Goal: Check status: Check status

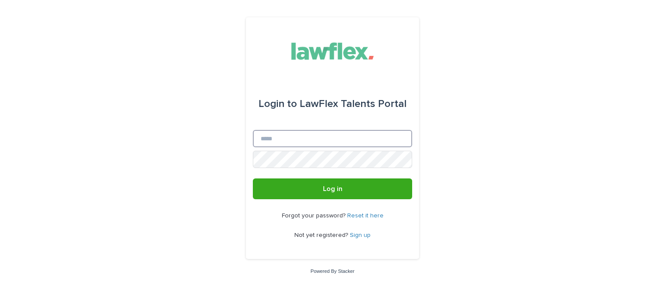
type input "**********"
drag, startPoint x: 0, startPoint y: 0, endPoint x: 335, endPoint y: 139, distance: 363.2
click at [335, 139] on input "**********" at bounding box center [332, 138] width 159 height 17
drag, startPoint x: 473, startPoint y: 158, endPoint x: 450, endPoint y: 171, distance: 27.1
click at [474, 158] on div "**********" at bounding box center [332, 150] width 665 height 301
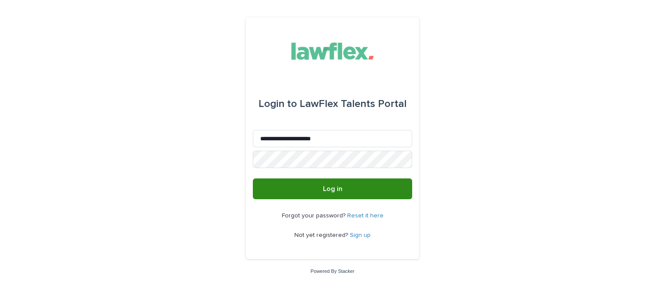
click at [388, 187] on button "Log in" at bounding box center [332, 188] width 159 height 21
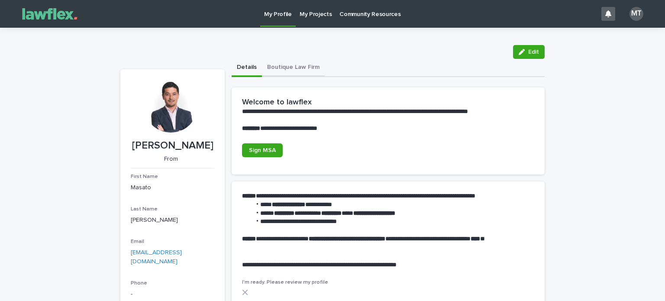
click at [290, 67] on button "Boutique Law Firm" at bounding box center [293, 68] width 63 height 18
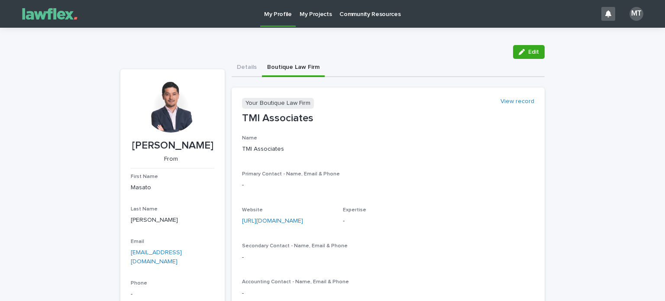
click at [316, 12] on p "My Projects" at bounding box center [316, 9] width 32 height 18
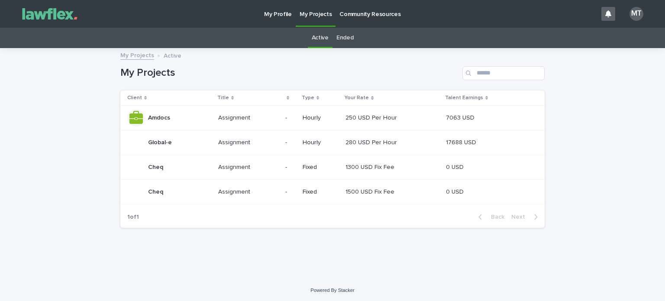
click at [160, 143] on p "Global-e" at bounding box center [161, 141] width 26 height 9
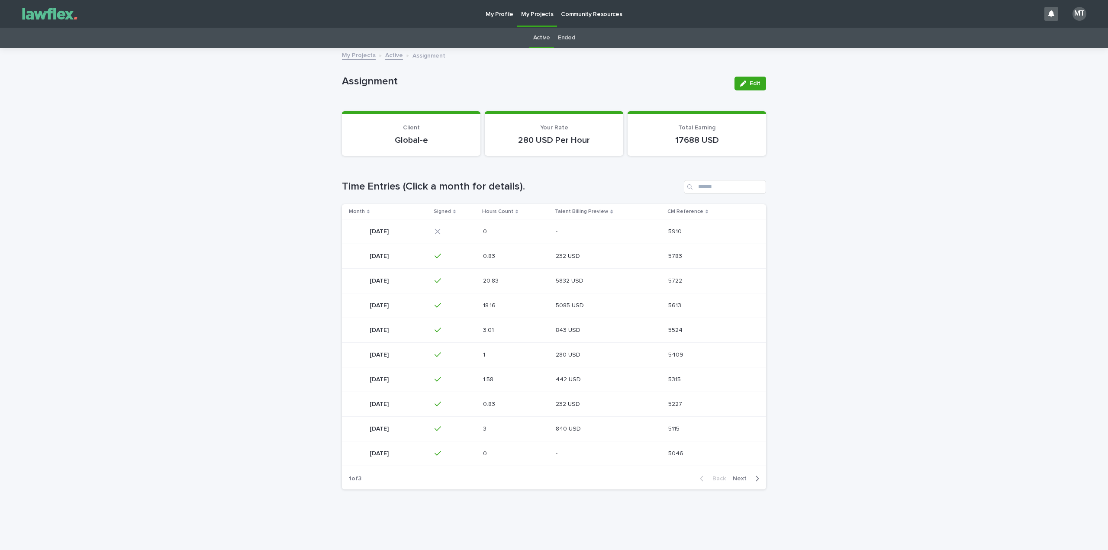
click at [385, 300] on p "[DATE]" at bounding box center [380, 304] width 21 height 9
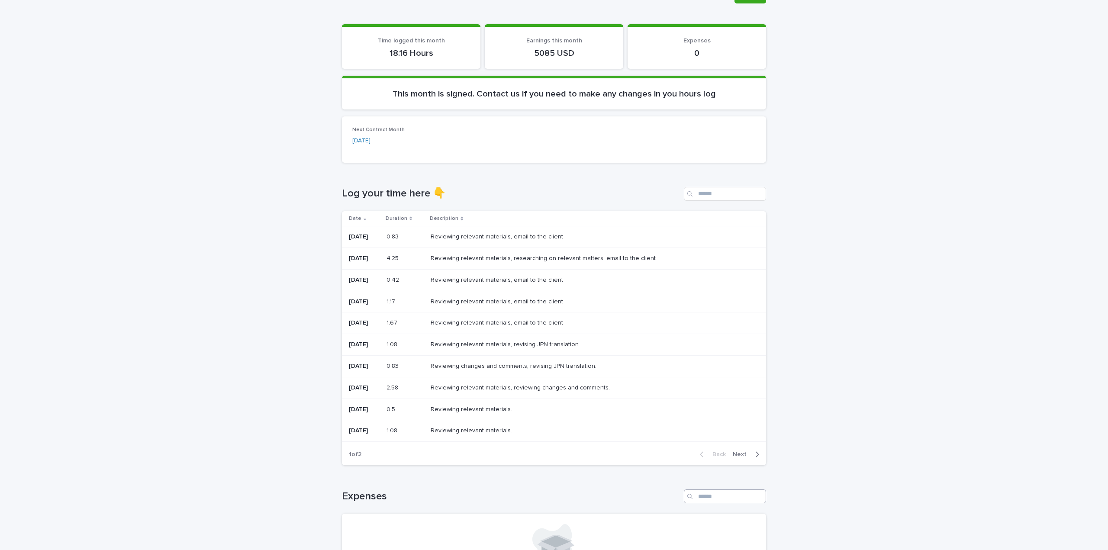
scroll to position [87, 0]
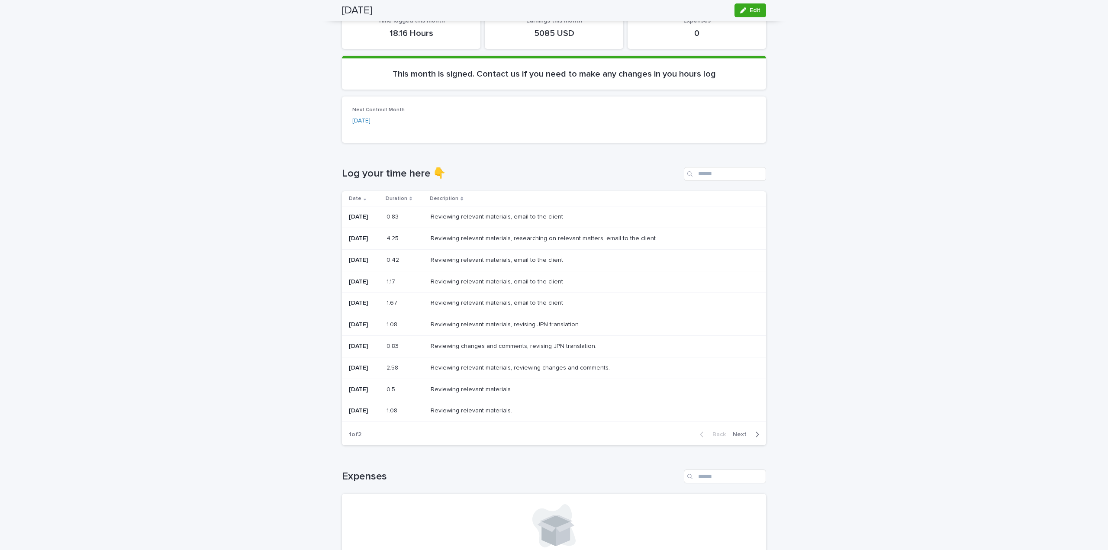
click at [664, 300] on span "Next" at bounding box center [742, 435] width 19 height 6
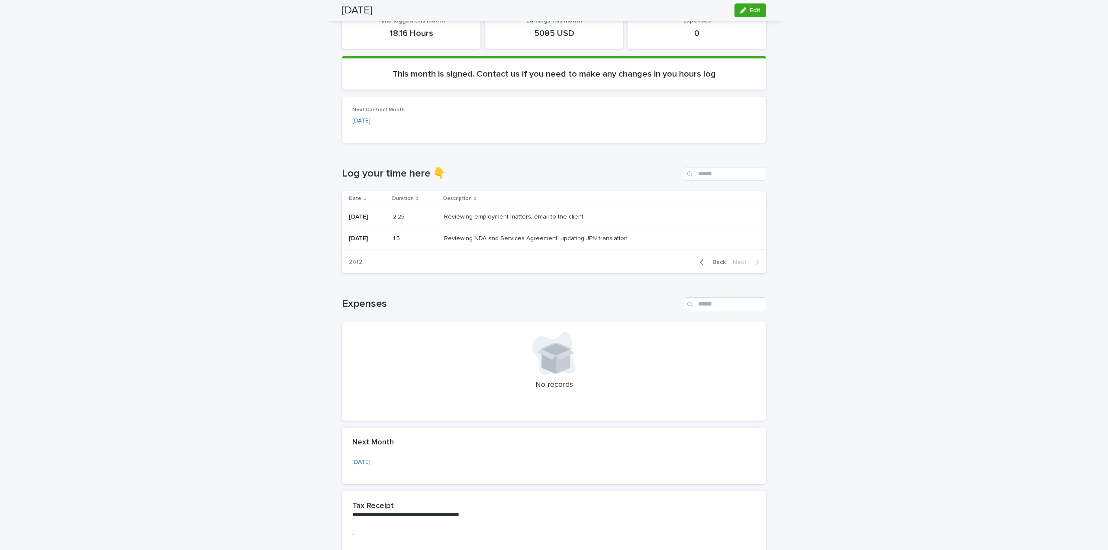
scroll to position [0, 0]
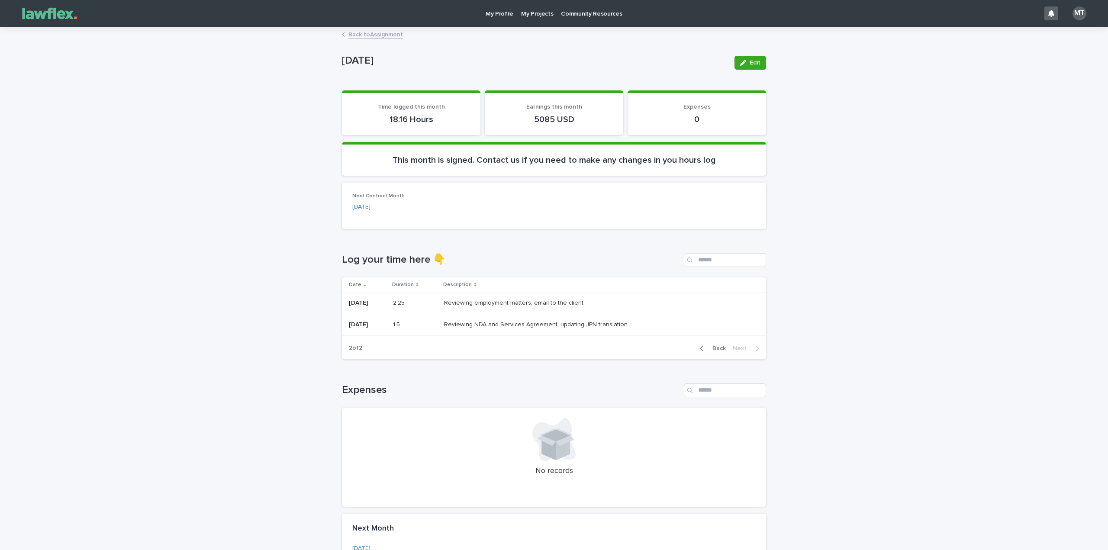
click at [664, 300] on div "Loading... Saving… Loading... Saving… [DATE] Edit [DATE] Edit Sorry, there was …" at bounding box center [554, 360] width 1108 height 664
click at [664, 300] on span "Back" at bounding box center [716, 348] width 19 height 6
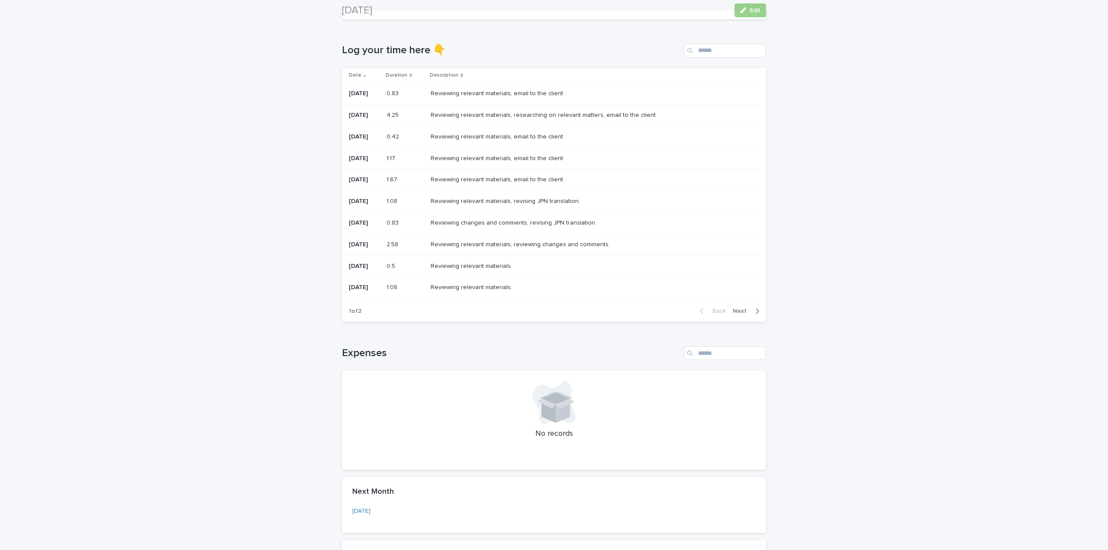
scroll to position [217, 0]
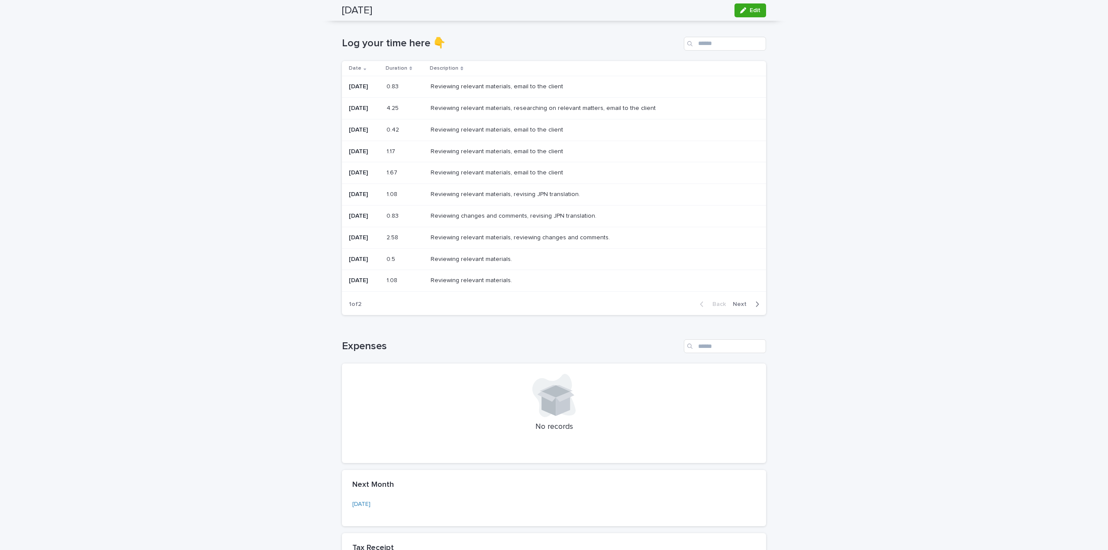
click at [664, 300] on button "Next" at bounding box center [747, 304] width 37 height 8
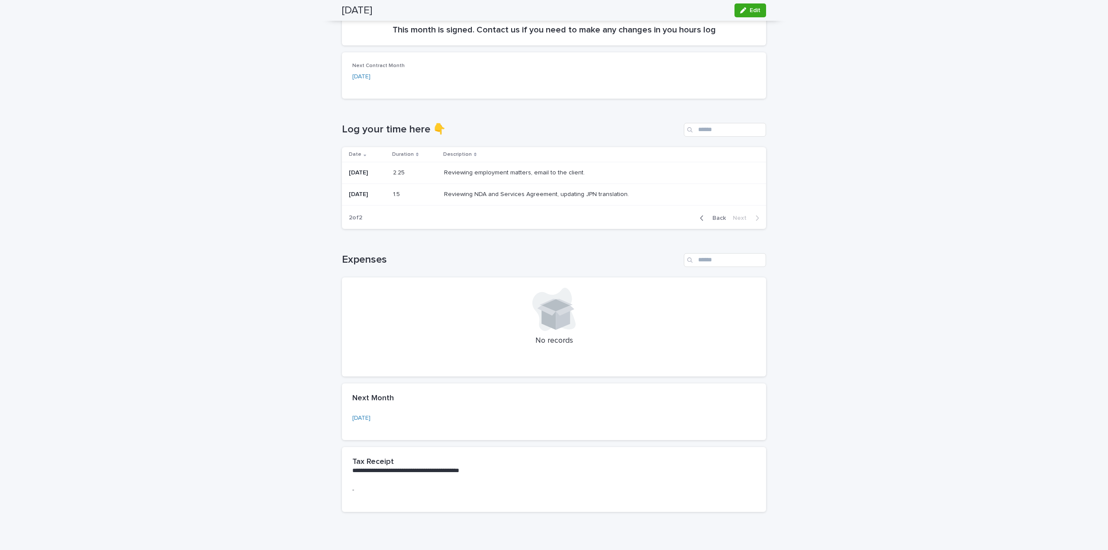
click at [664, 218] on span "Back" at bounding box center [716, 218] width 19 height 6
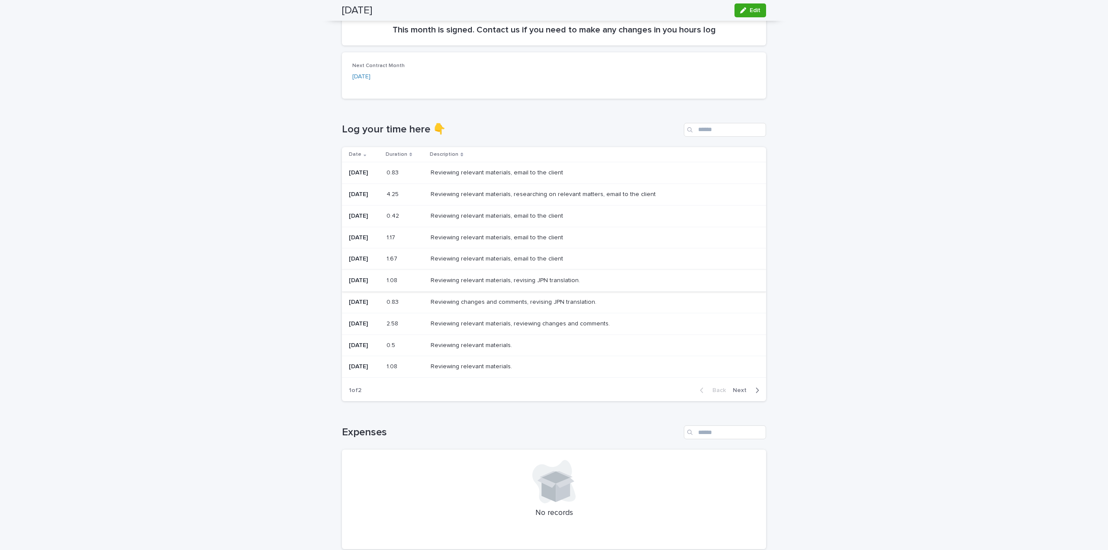
scroll to position [217, 0]
